Goal: Use online tool/utility: Utilize a website feature to perform a specific function

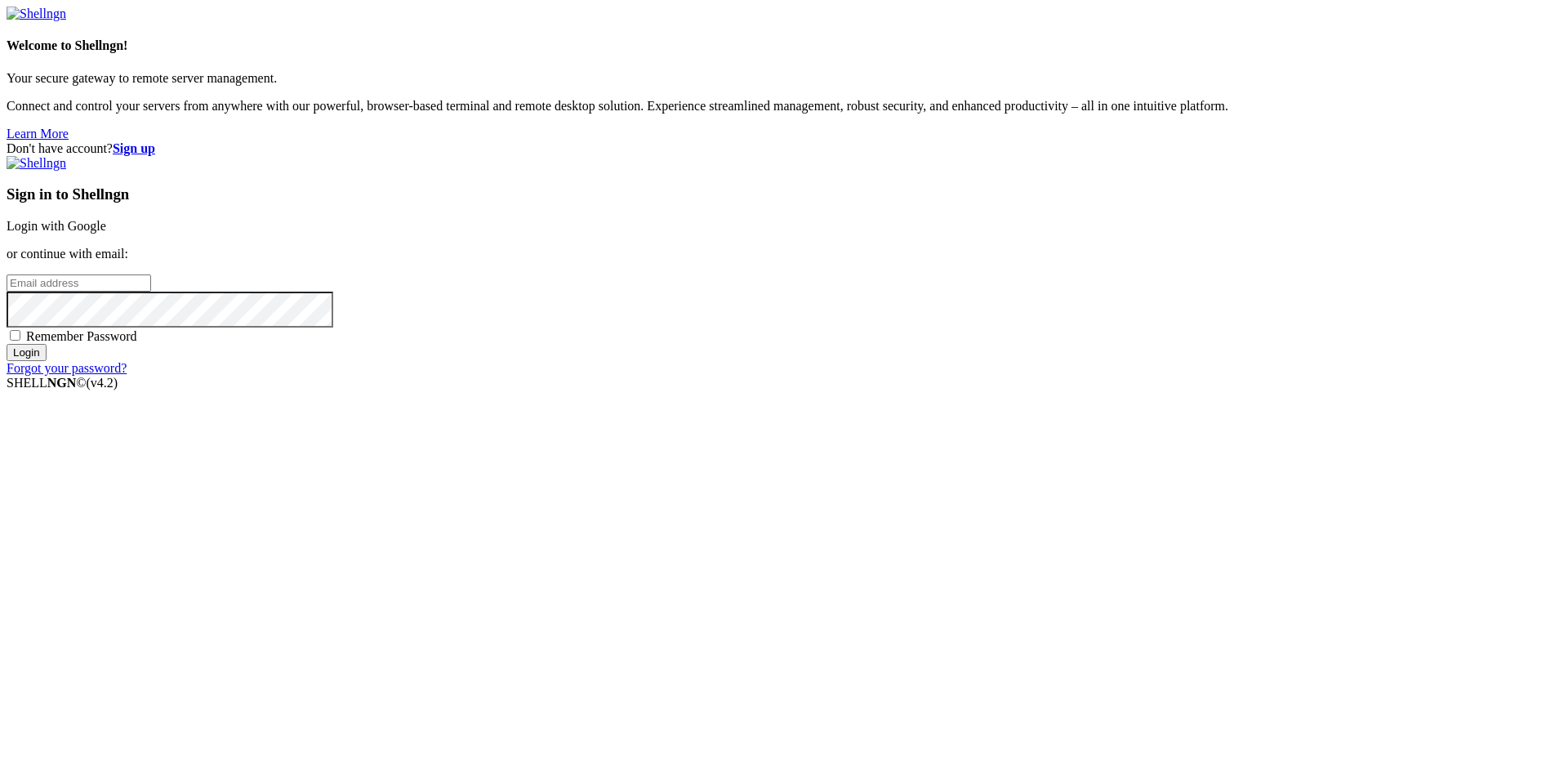
click at [107, 233] on link "Login with Google" at bounding box center [57, 226] width 100 height 14
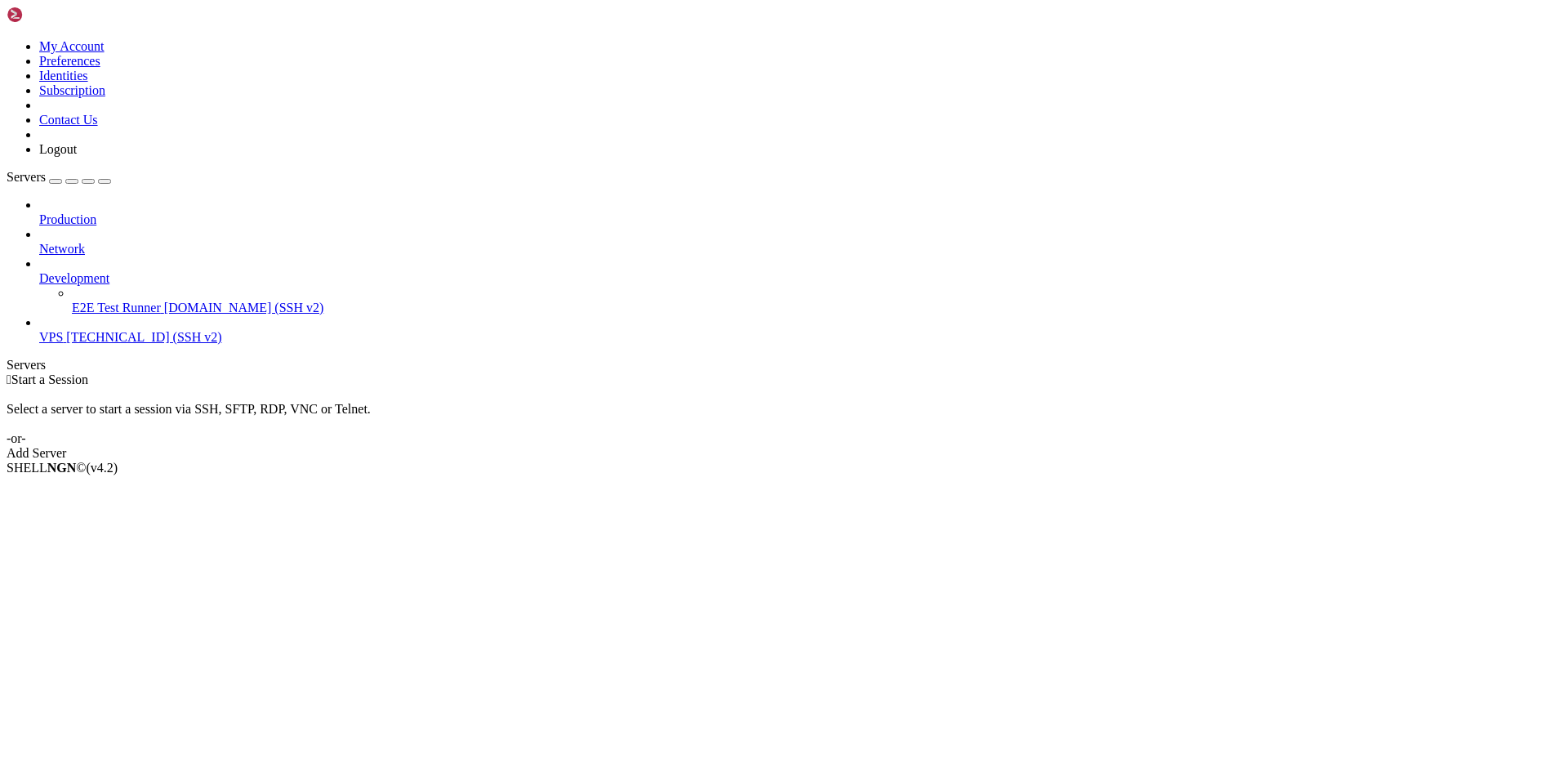
click at [86, 330] on span "[TECHNICAL_ID] (SSH v2)" at bounding box center [144, 337] width 156 height 14
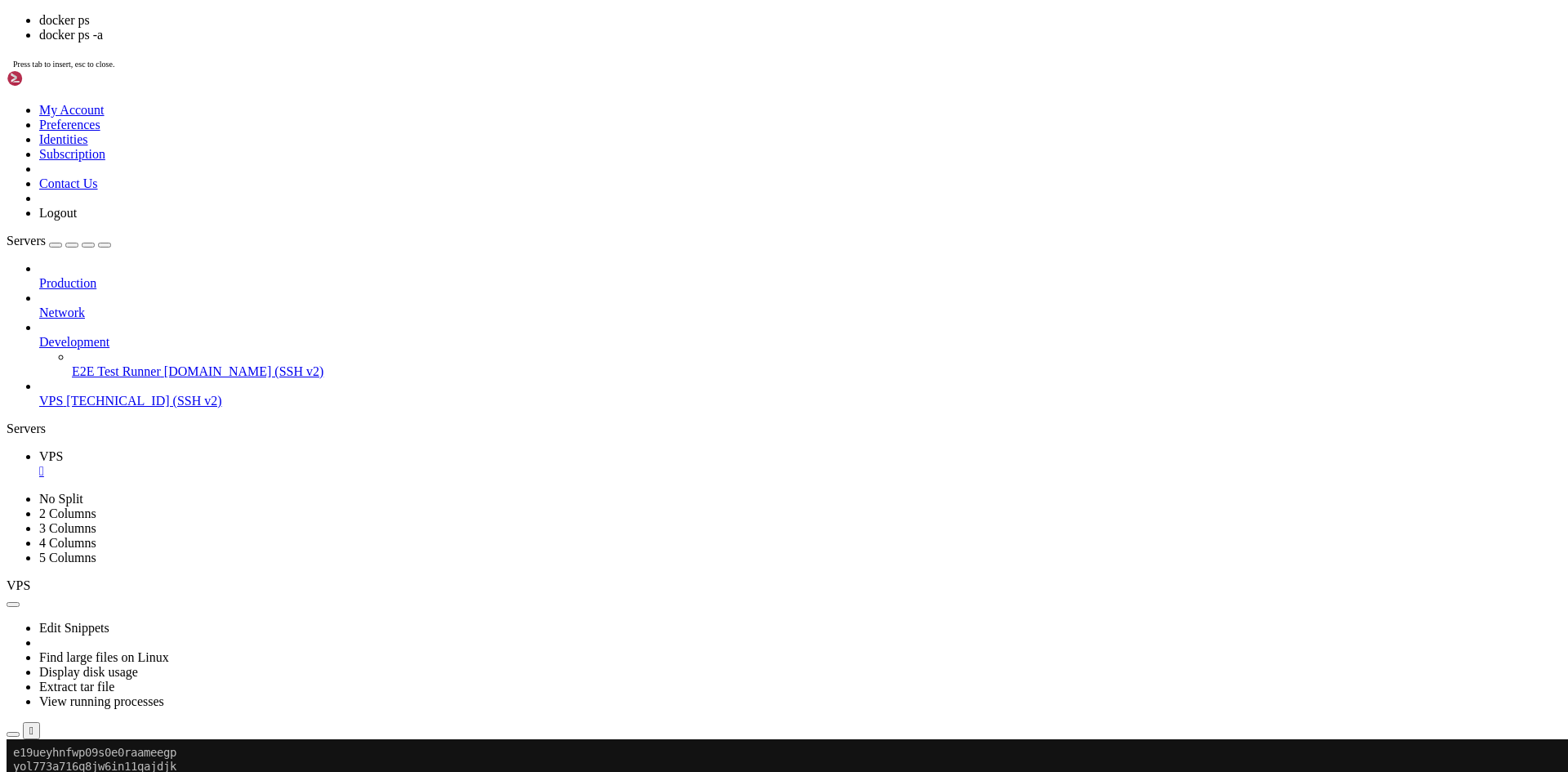
scroll to position [4582, 0]
